Goal: Navigation & Orientation: Find specific page/section

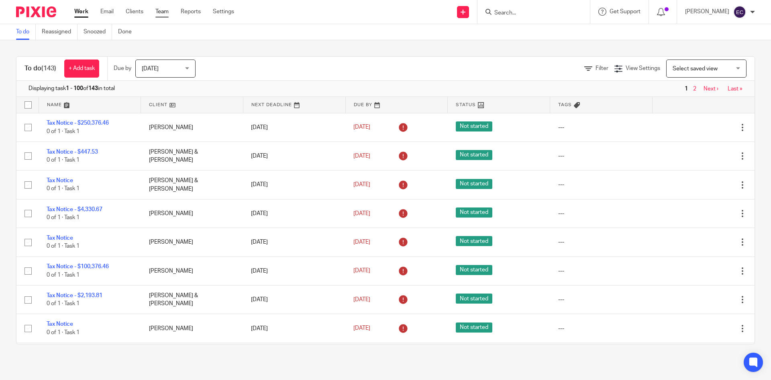
click at [161, 10] on link "Team" at bounding box center [161, 12] width 13 height 8
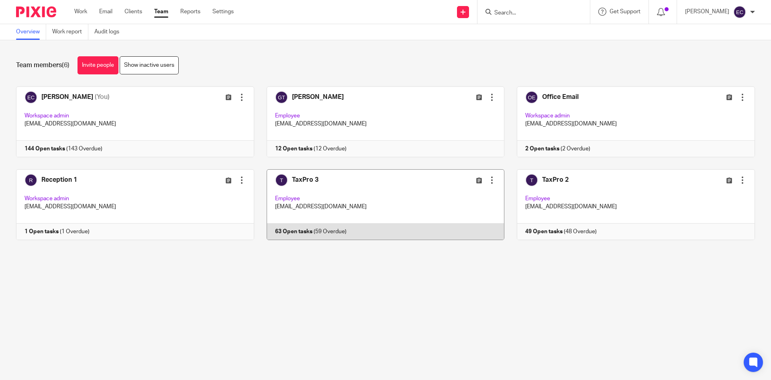
click at [378, 198] on link at bounding box center [379, 204] width 251 height 71
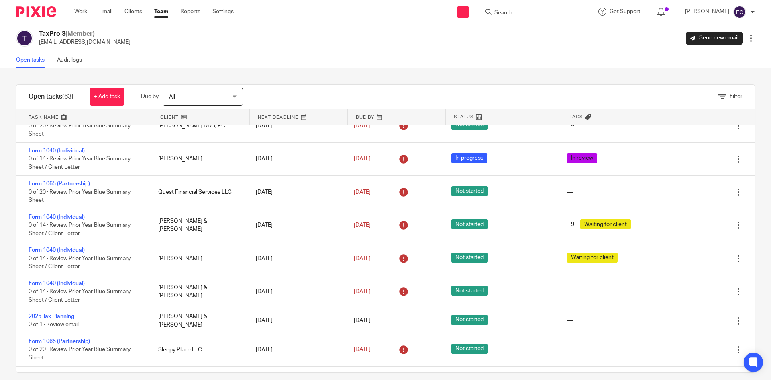
scroll to position [1276, 0]
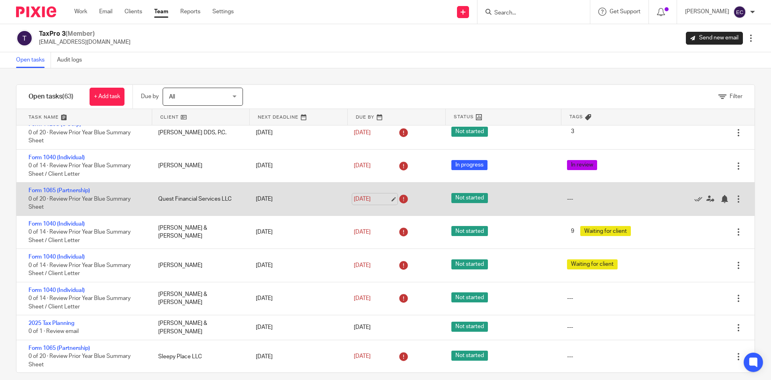
click at [361, 197] on link "Aug 15, 2025" at bounding box center [372, 199] width 36 height 8
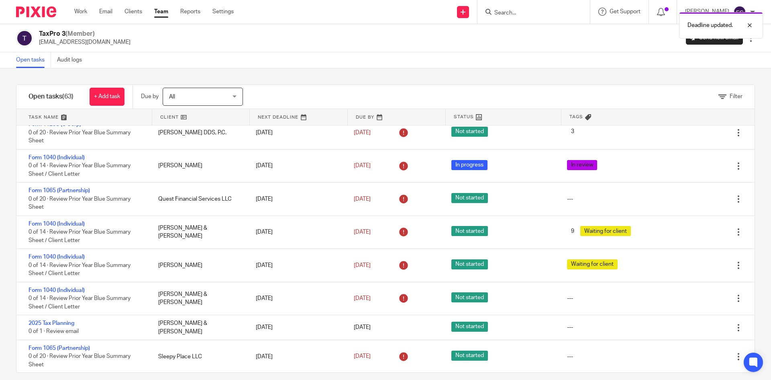
click at [159, 12] on link "Team" at bounding box center [161, 12] width 14 height 8
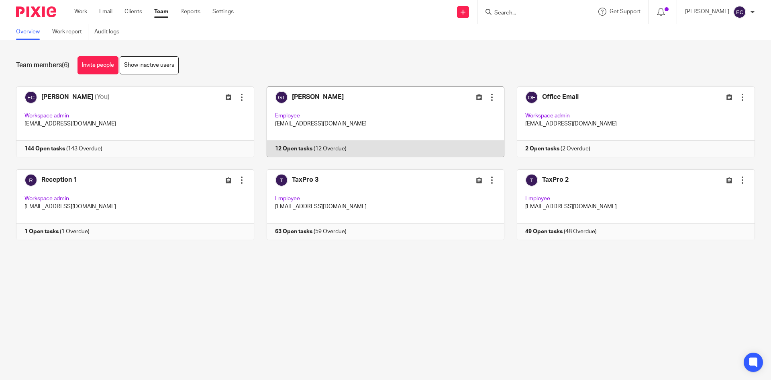
click at [288, 123] on link at bounding box center [379, 121] width 251 height 71
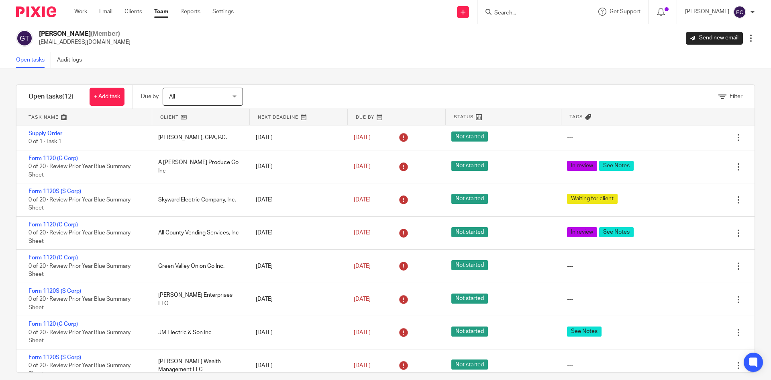
click at [161, 11] on link "Team" at bounding box center [161, 12] width 14 height 8
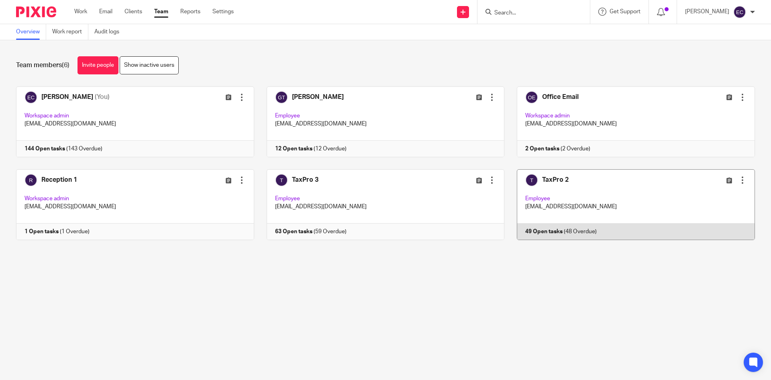
click at [588, 204] on link at bounding box center [630, 204] width 251 height 71
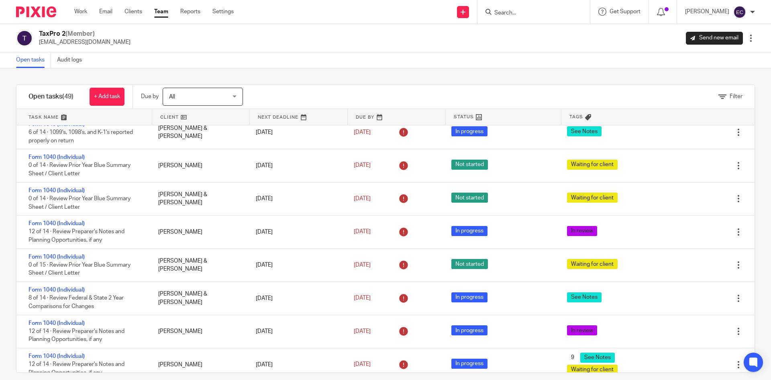
scroll to position [378, 0]
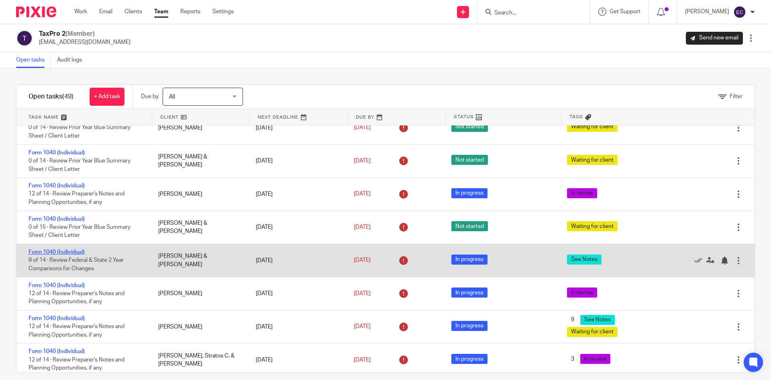
click at [60, 251] on link "Form 1040 (Individual)" at bounding box center [57, 252] width 56 height 6
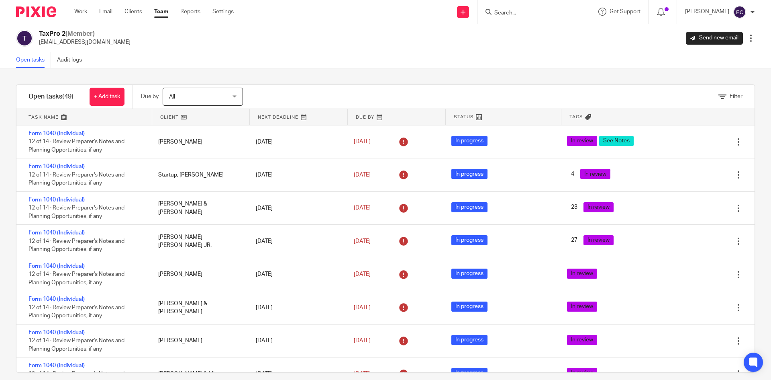
click at [166, 14] on link "Team" at bounding box center [161, 12] width 14 height 8
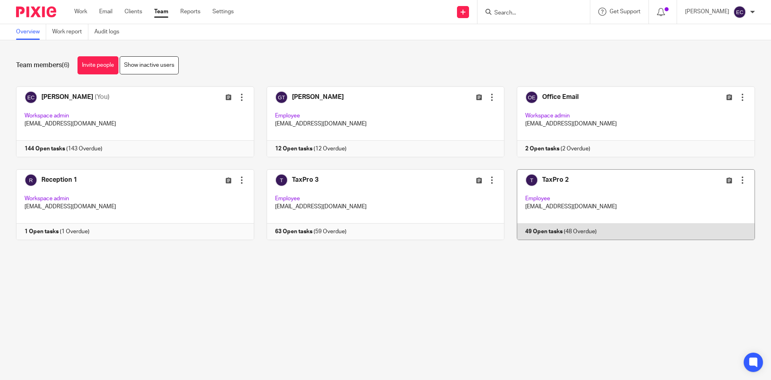
click at [598, 188] on link at bounding box center [630, 204] width 251 height 71
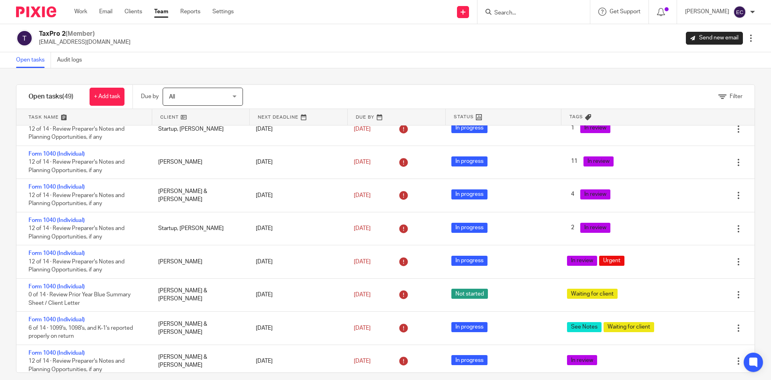
scroll to position [656, 0]
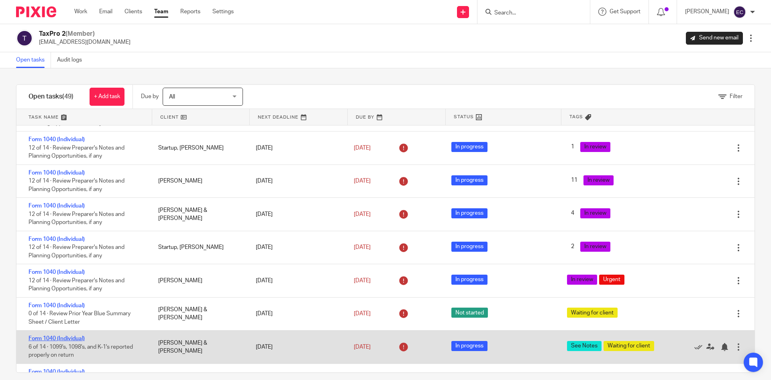
click at [79, 337] on link "Form 1040 (Individual)" at bounding box center [57, 338] width 56 height 6
